Goal: Check status: Check status

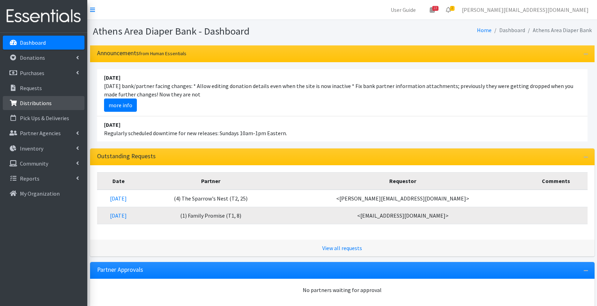
click at [64, 106] on link "Distributions" at bounding box center [44, 103] width 82 height 14
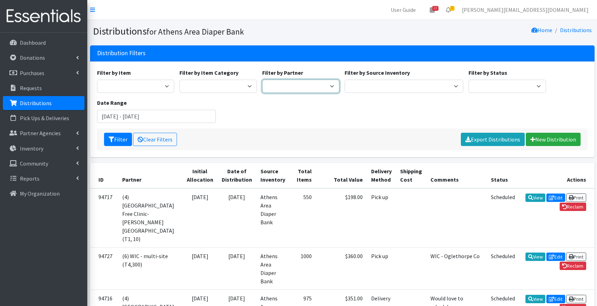
select select "2487"
click at [141, 118] on input "June 13, 2025 - September 13, 2025" at bounding box center [156, 116] width 119 height 13
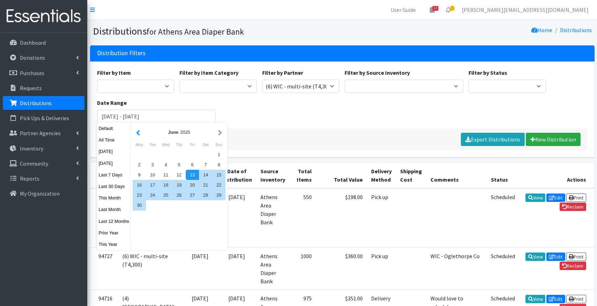
click at [142, 133] on button "button" at bounding box center [137, 132] width 7 height 9
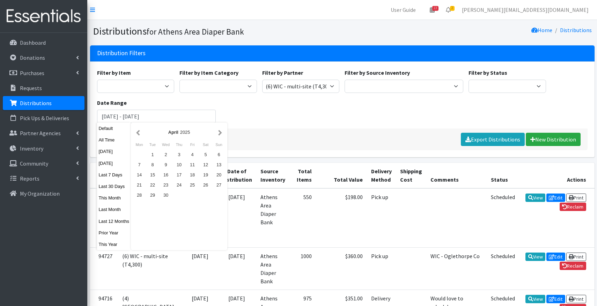
click at [142, 133] on button "button" at bounding box center [137, 132] width 7 height 9
click at [222, 134] on button "button" at bounding box center [219, 132] width 7 height 9
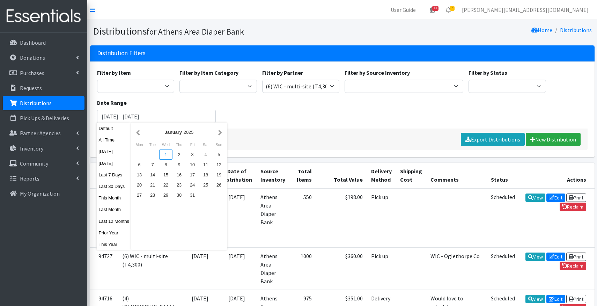
click at [169, 154] on div "1" at bounding box center [165, 154] width 13 height 10
click at [250, 127] on div "Filter by Item A: Babies - Size 01 (newborn) A: Babies - Size 0 (Preemie) A: Ba…" at bounding box center [342, 98] width 496 height 60
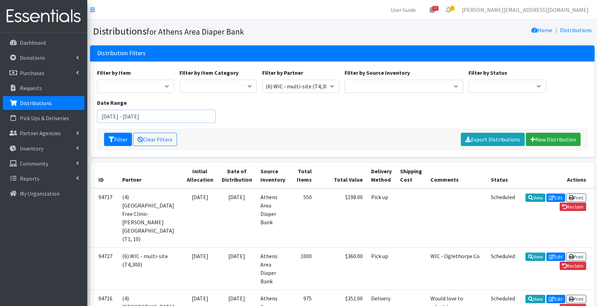
click at [126, 119] on input "June 13, 2025 - September 13, 2025" at bounding box center [156, 116] width 119 height 13
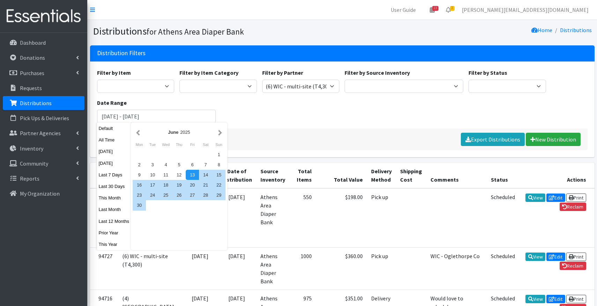
click at [145, 131] on div "June 2025" at bounding box center [179, 132] width 75 height 7
click at [141, 132] on button "button" at bounding box center [137, 132] width 7 height 9
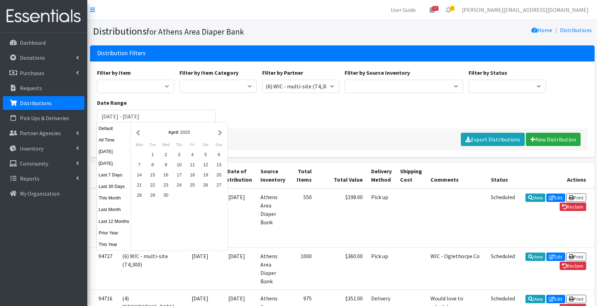
click at [141, 132] on button "button" at bounding box center [137, 132] width 7 height 9
click at [207, 153] on div "1" at bounding box center [205, 154] width 13 height 10
click at [221, 135] on button "button" at bounding box center [219, 132] width 7 height 9
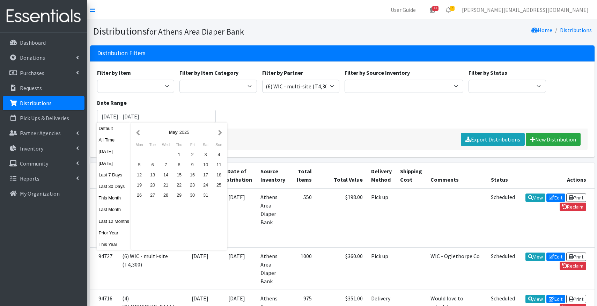
click at [221, 135] on button "button" at bounding box center [219, 132] width 7 height 9
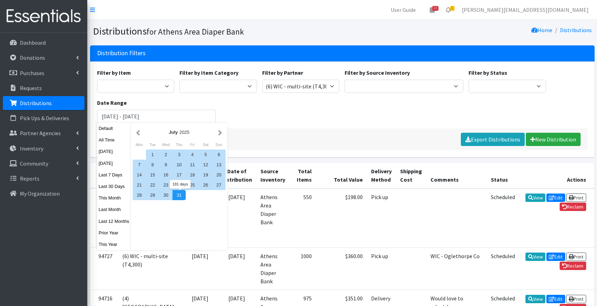
click at [178, 195] on div "31" at bounding box center [178, 195] width 13 height 10
type input "February 1, 2025 - July 31, 2025"
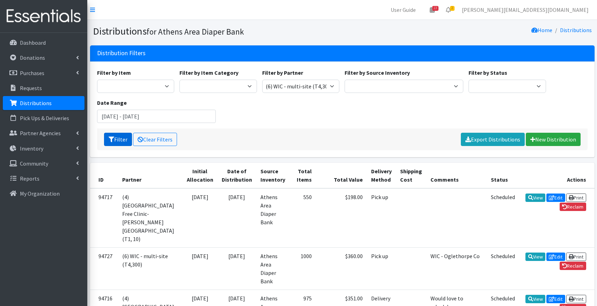
click at [118, 138] on button "Filter" at bounding box center [118, 139] width 28 height 13
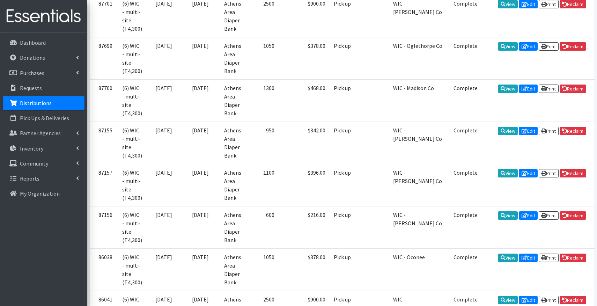
scroll to position [955, 0]
